Goal: Information Seeking & Learning: Compare options

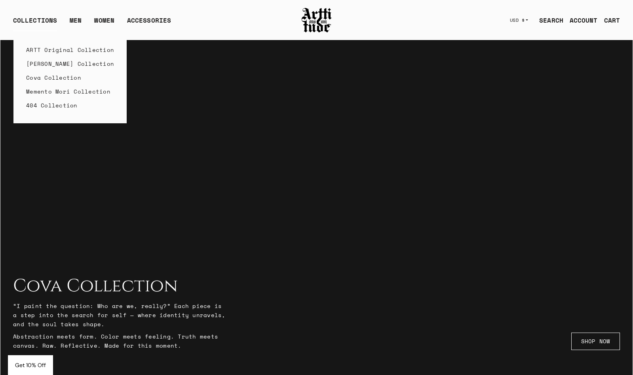
click at [51, 76] on link "Cova Collection" at bounding box center [70, 77] width 88 height 14
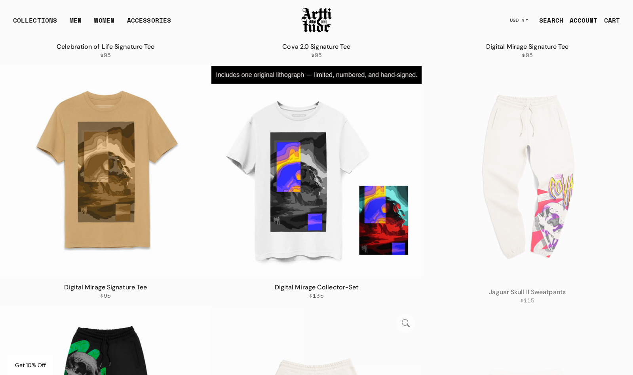
scroll to position [1308, 0]
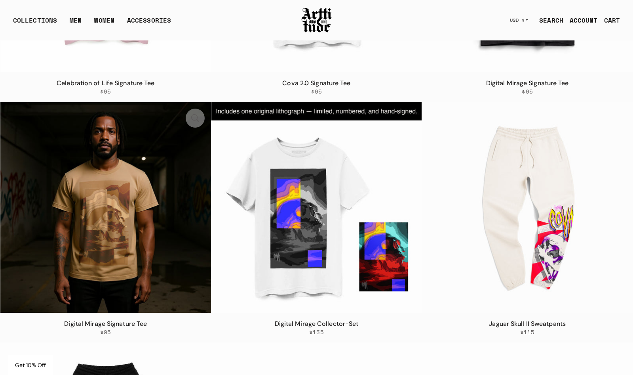
click at [110, 183] on img at bounding box center [105, 207] width 211 height 211
